Goal: Task Accomplishment & Management: Use online tool/utility

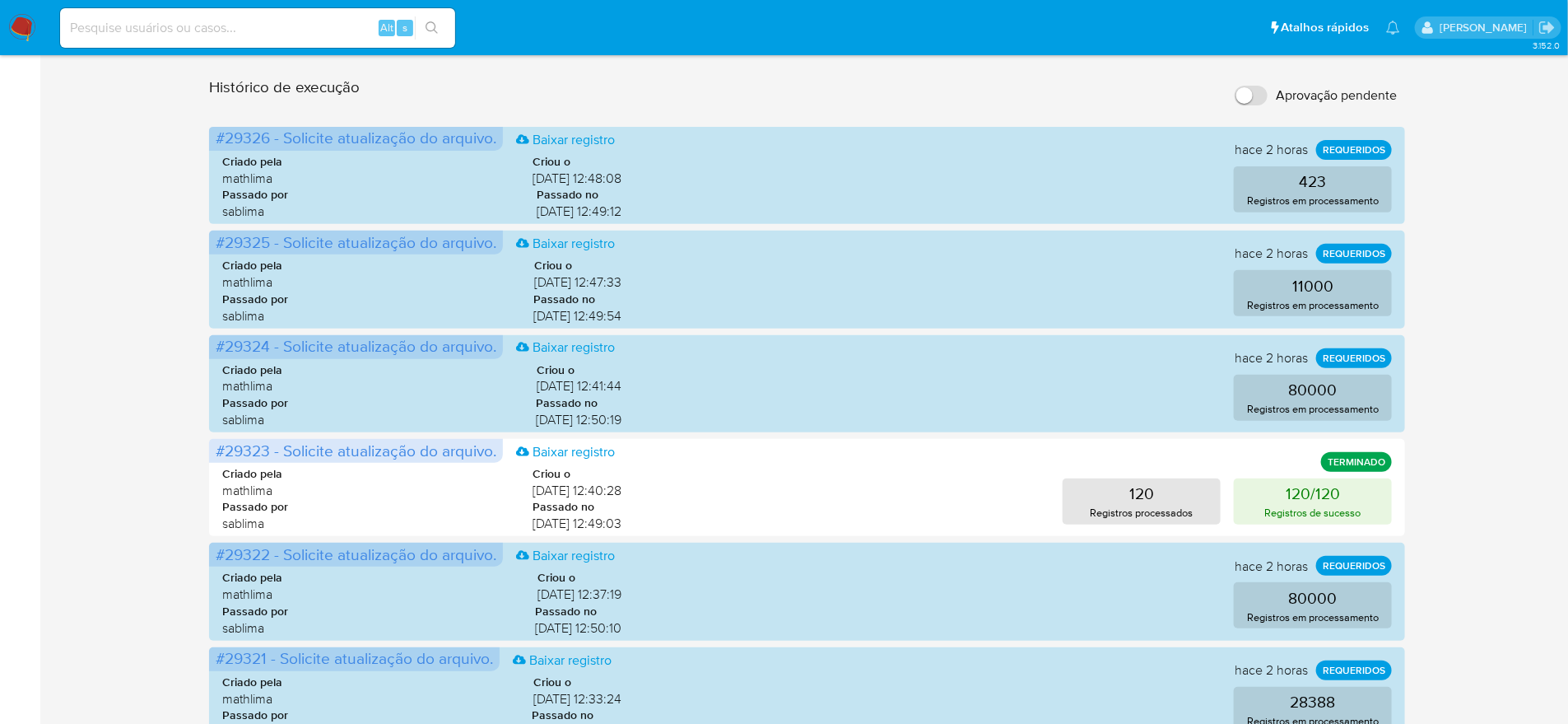
scroll to position [392, 0]
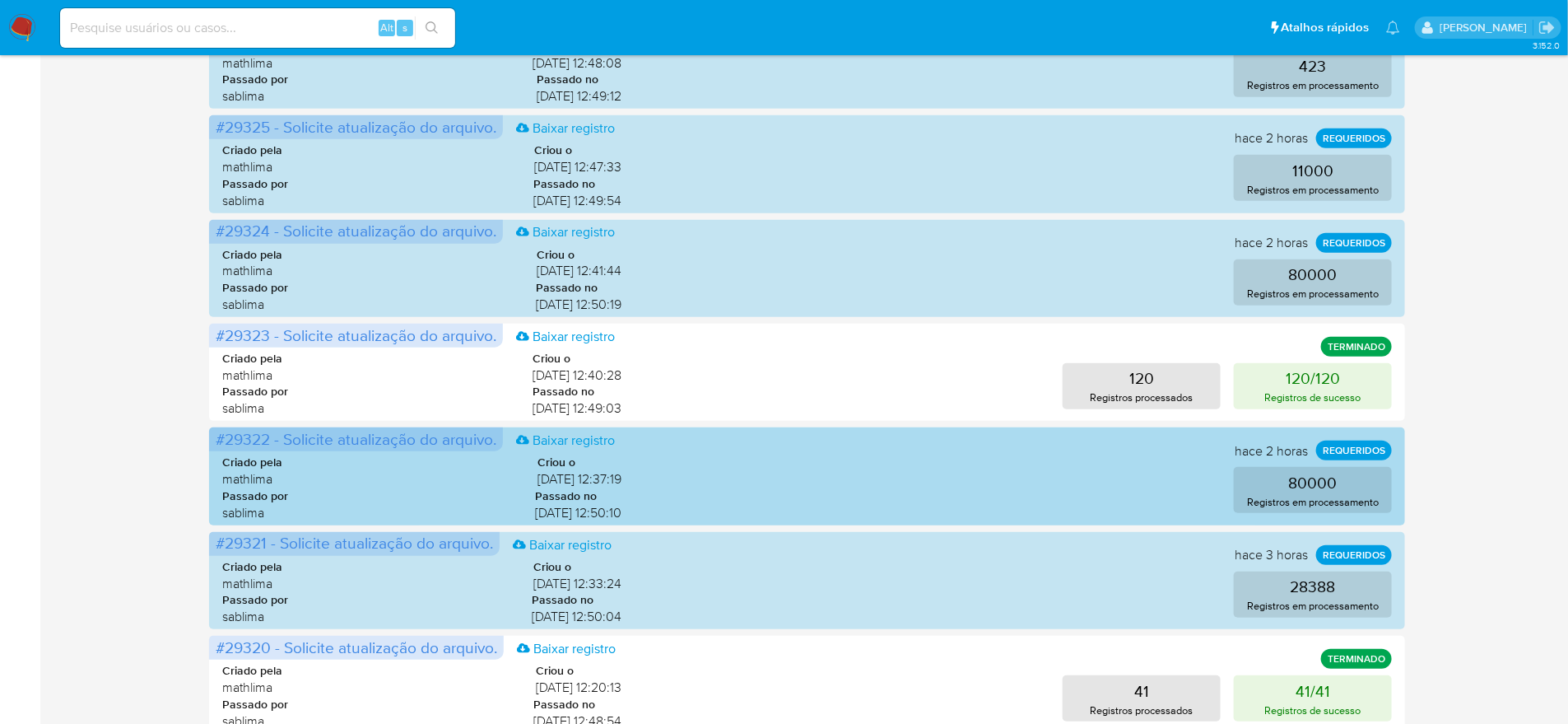
scroll to position [308, 0]
